Goal: Task Accomplishment & Management: Use online tool/utility

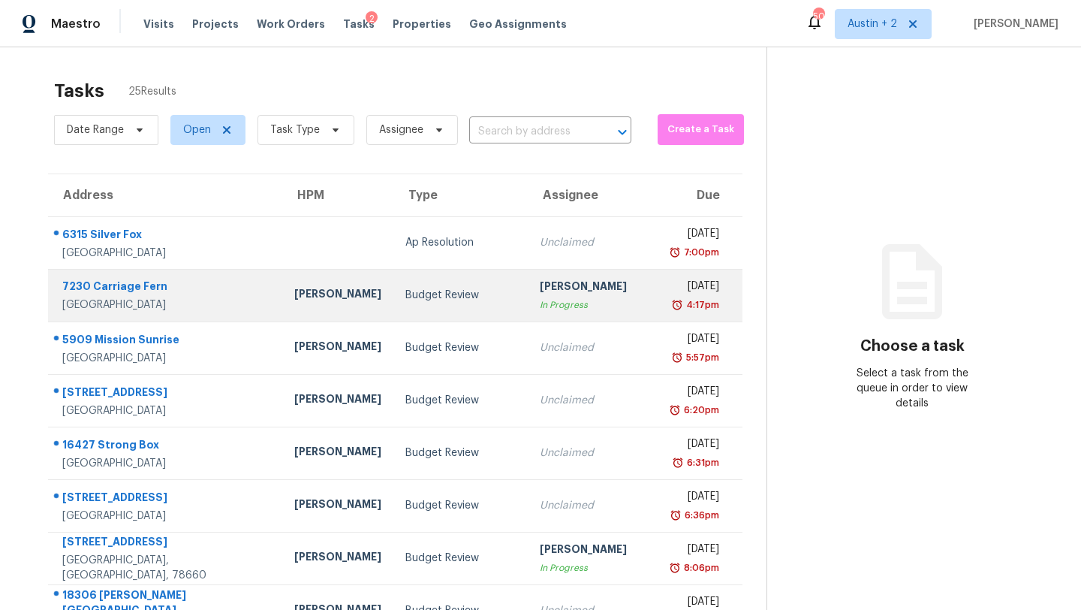
click at [405, 294] on div "Budget Review" at bounding box center [460, 295] width 110 height 15
click at [393, 284] on td "Budget Review" at bounding box center [460, 295] width 134 height 53
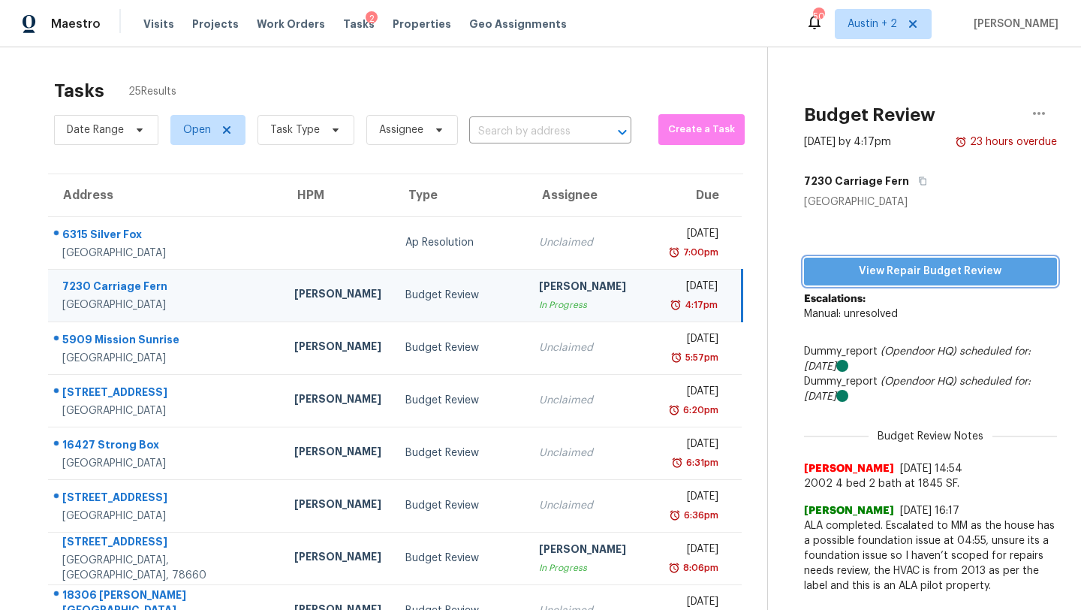
click at [892, 280] on span "View Repair Budget Review" at bounding box center [930, 271] width 229 height 19
